Goal: Task Accomplishment & Management: Use online tool/utility

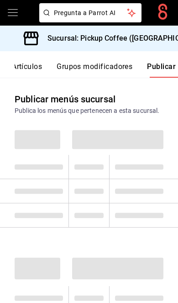
scroll to position [0, 138]
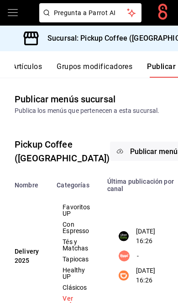
click at [149, 38] on h3 "Sucursal: Pickup Coffee ([GEOGRAPHIC_DATA])" at bounding box center [123, 38] width 166 height 11
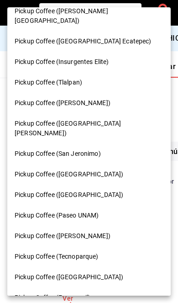
scroll to position [174, 0]
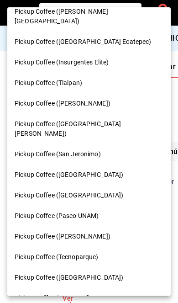
click at [94, 150] on span "Pickup Coffee (San Jeronimo)" at bounding box center [58, 155] width 86 height 10
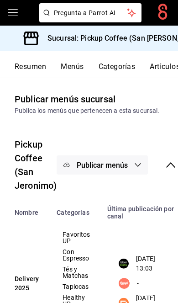
scroll to position [0, 0]
click at [45, 67] on button "Resumen" at bounding box center [31, 70] width 32 height 16
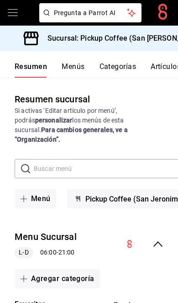
click at [161, 228] on div "Menu Sucursal L-D 06:00 - 21:00" at bounding box center [89, 244] width 178 height 43
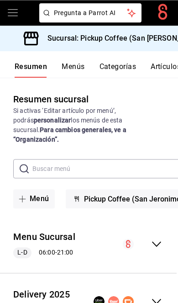
scroll to position [38, 0]
click at [150, 296] on div "collapse-menu-row" at bounding box center [128, 301] width 69 height 11
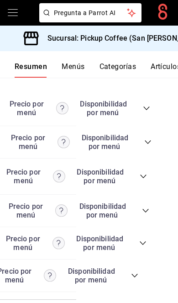
scroll to position [0, 102]
click at [136, 272] on icon "collapse-category-row" at bounding box center [135, 275] width 7 height 7
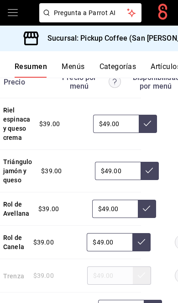
scroll to position [0, 62]
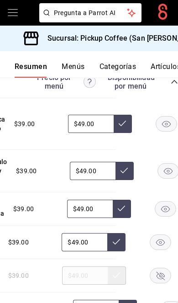
click at [163, 164] on rect "button" at bounding box center [168, 171] width 21 height 15
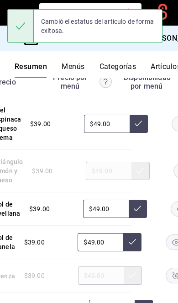
scroll to position [0, 75]
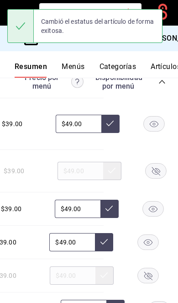
click at [151, 272] on icon "button" at bounding box center [148, 276] width 8 height 8
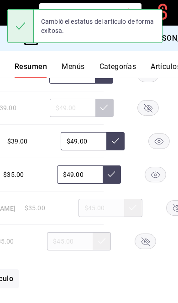
scroll to position [2863, 0]
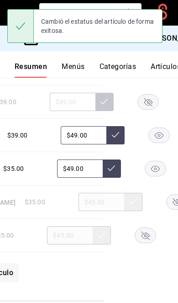
click at [172, 194] on div at bounding box center [177, 202] width 46 height 16
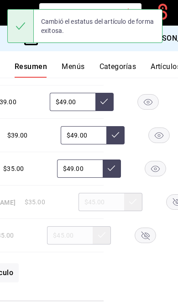
click at [166, 195] on rect "button" at bounding box center [176, 202] width 21 height 15
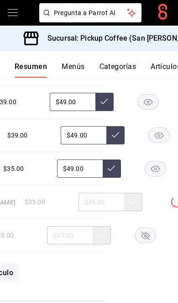
click at [151, 228] on rect "button" at bounding box center [145, 235] width 21 height 15
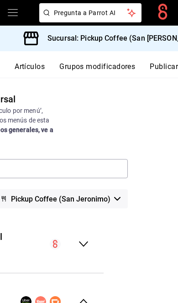
scroll to position [0, 138]
click at [161, 66] on button "Publicar" at bounding box center [164, 70] width 28 height 16
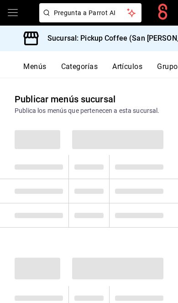
scroll to position [0, 138]
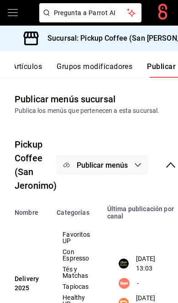
click at [128, 162] on span "Publicar menús" at bounding box center [102, 165] width 51 height 9
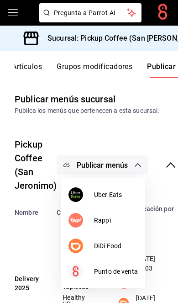
click at [118, 243] on span "DiDi Food" at bounding box center [116, 247] width 44 height 10
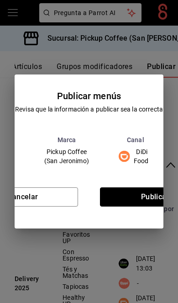
click at [140, 199] on button "Publicar" at bounding box center [155, 197] width 111 height 19
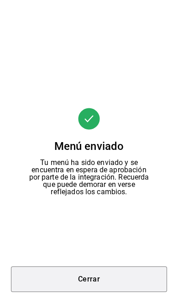
click at [114, 271] on button "Cerrar" at bounding box center [89, 280] width 156 height 26
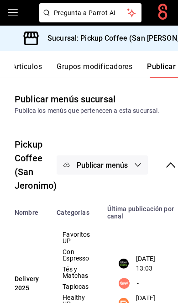
click at [129, 169] on button "Publicar menús" at bounding box center [102, 165] width 91 height 19
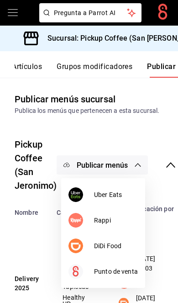
click at [124, 188] on li "Uber Eats" at bounding box center [103, 195] width 84 height 26
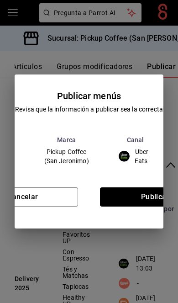
click at [141, 204] on button "Publicar" at bounding box center [155, 197] width 111 height 19
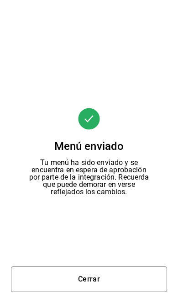
click at [97, 282] on button "Cerrar" at bounding box center [89, 280] width 156 height 26
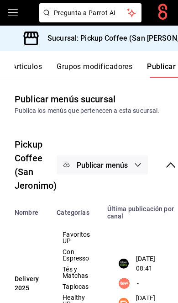
click at [154, 43] on h3 "Sucursal: Pickup Coffee (San [PERSON_NAME])" at bounding box center [123, 38] width 166 height 11
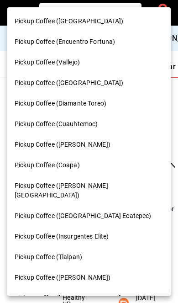
click at [175, 175] on div at bounding box center [89, 151] width 178 height 303
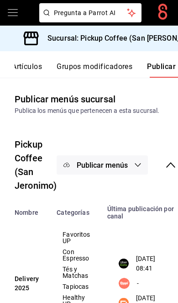
click at [150, 37] on h3 "Sucursal: Pickup Coffee (San [PERSON_NAME])" at bounding box center [123, 38] width 166 height 11
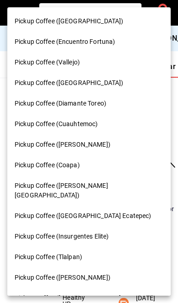
click at [125, 22] on div "Pickup Coffee ([GEOGRAPHIC_DATA])" at bounding box center [89, 21] width 149 height 10
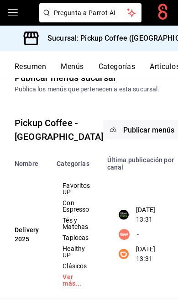
scroll to position [0, 0]
click at [38, 64] on button "Resumen" at bounding box center [31, 70] width 32 height 16
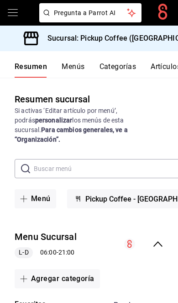
click at [161, 239] on icon "collapse-menu-row" at bounding box center [158, 244] width 11 height 11
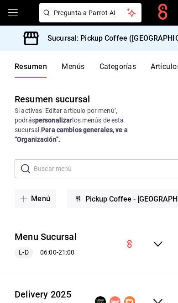
click at [157, 296] on icon "collapse-menu-row" at bounding box center [158, 301] width 11 height 11
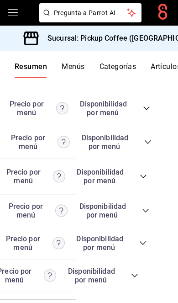
scroll to position [0, 102]
click at [145, 180] on icon "collapse-category-row" at bounding box center [143, 176] width 7 height 7
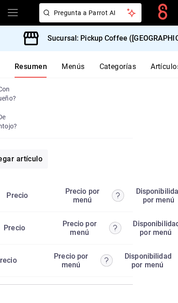
scroll to position [0, 78]
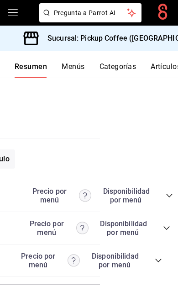
click at [155, 264] on span "collapse-category-row" at bounding box center [158, 260] width 7 height 7
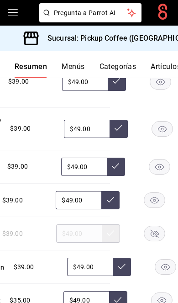
scroll to position [0, 73]
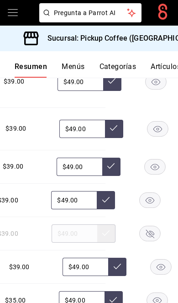
click at [155, 136] on rect "button" at bounding box center [158, 128] width 21 height 15
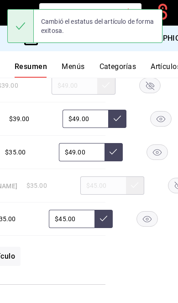
scroll to position [4117, 0]
click at [175, 190] on icon "button" at bounding box center [179, 186] width 8 height 8
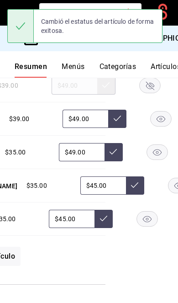
click at [149, 93] on rect "button" at bounding box center [150, 85] width 21 height 15
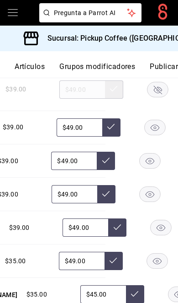
scroll to position [0, 138]
click at [166, 67] on button "Publicar" at bounding box center [164, 70] width 28 height 16
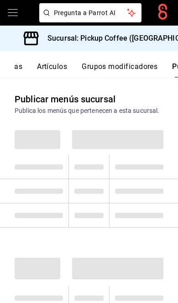
scroll to position [0, 138]
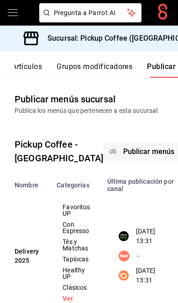
click at [123, 150] on button "Publicar menús" at bounding box center [148, 151] width 91 height 19
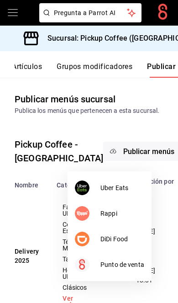
click at [116, 238] on span "DiDi Food" at bounding box center [123, 240] width 44 height 10
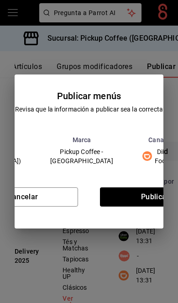
click at [149, 198] on button "Publicar" at bounding box center [155, 197] width 111 height 19
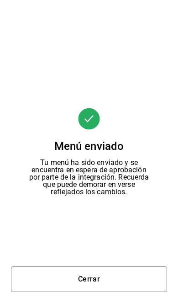
click at [102, 280] on button "Cerrar" at bounding box center [89, 280] width 156 height 26
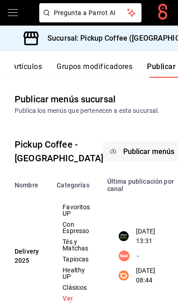
click at [124, 155] on span "Publicar menús" at bounding box center [149, 151] width 51 height 9
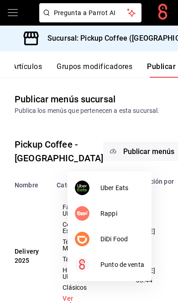
click at [124, 182] on li "Uber Eats" at bounding box center [110, 188] width 84 height 26
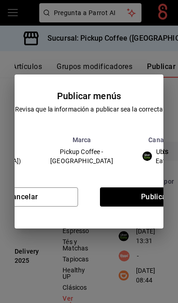
click at [148, 169] on td "Uber Eats" at bounding box center [157, 157] width 59 height 26
click at [138, 199] on button "Publicar" at bounding box center [155, 197] width 111 height 19
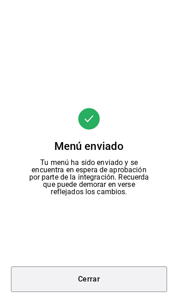
click at [121, 272] on button "Cerrar" at bounding box center [89, 280] width 156 height 26
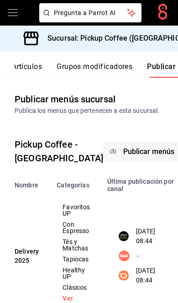
click at [157, 40] on h3 "Sucursal: Pickup Coffee ([GEOGRAPHIC_DATA])" at bounding box center [123, 38] width 166 height 11
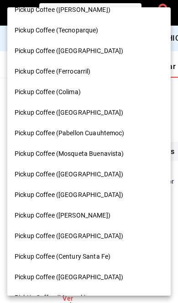
scroll to position [351, 0]
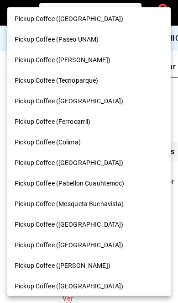
click at [107, 117] on div "Pickup Coffee (Ferrocarril)" at bounding box center [89, 122] width 149 height 10
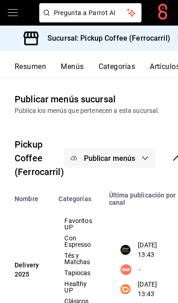
scroll to position [0, 0]
click at [41, 65] on button "Resumen" at bounding box center [31, 70] width 32 height 16
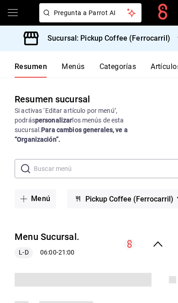
click at [164, 239] on icon "collapse-menu-row" at bounding box center [158, 244] width 11 height 11
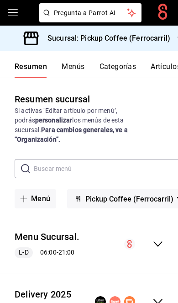
click at [160, 299] on icon "collapse-menu-row" at bounding box center [158, 301] width 9 height 5
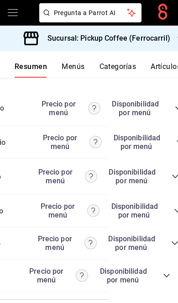
scroll to position [0, 74]
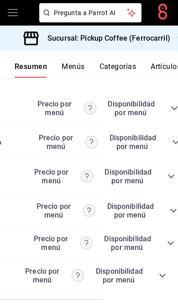
click at [164, 279] on icon "collapse-category-row" at bounding box center [162, 275] width 7 height 7
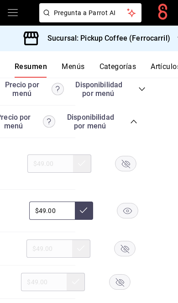
scroll to position [0, 102]
click at [126, 168] on icon "button" at bounding box center [127, 164] width 8 height 8
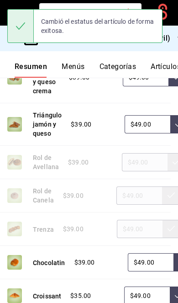
scroll to position [0, 68]
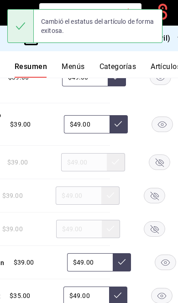
click at [158, 85] on rect "button" at bounding box center [160, 77] width 21 height 15
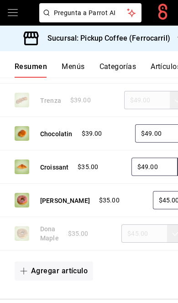
scroll to position [2864, 0]
